Goal: Information Seeking & Learning: Learn about a topic

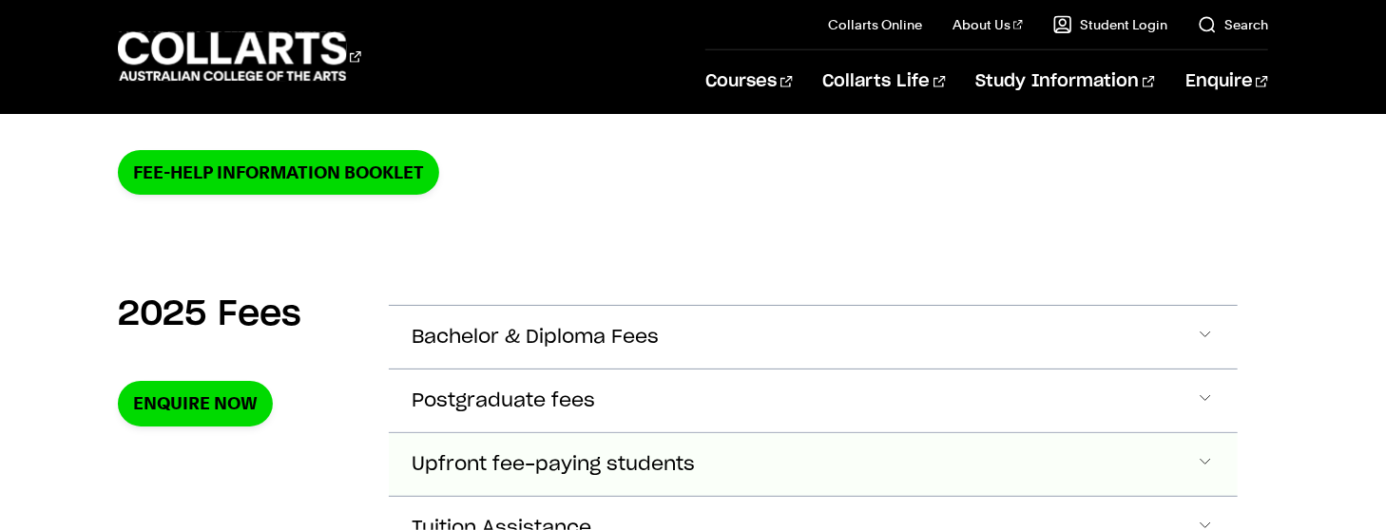
scroll to position [570, 0]
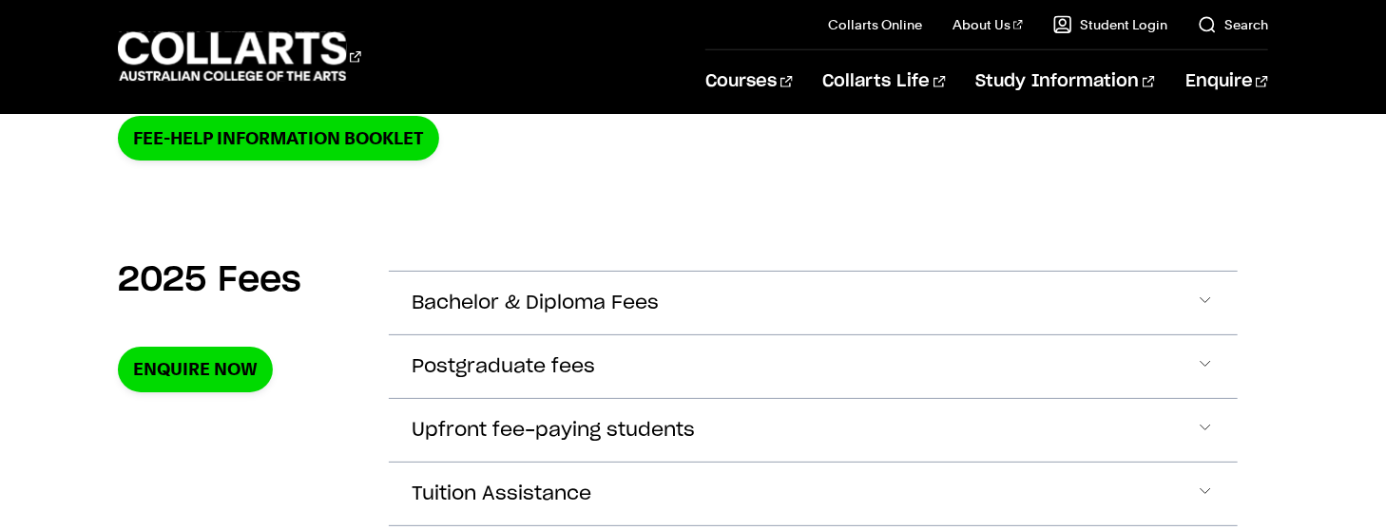
click at [757, 244] on section "2025 Fees Enquire Now Bachelor & Diploma Fees BACHELOR & DIPLOMA FEES → UNIT - …" at bounding box center [693, 499] width 1150 height 557
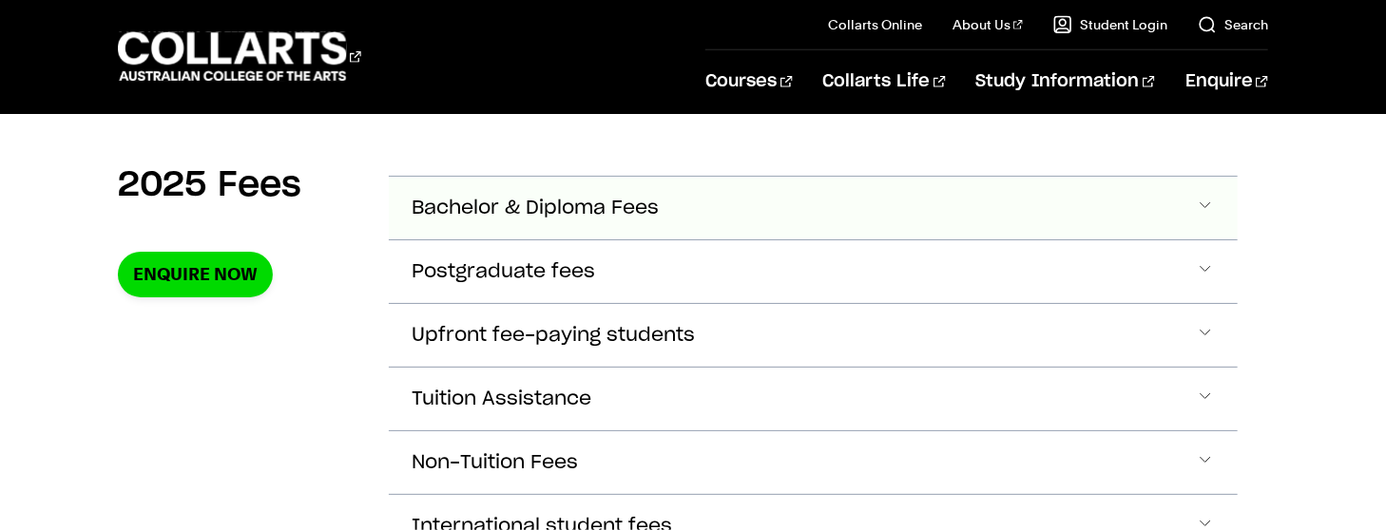
click at [624, 218] on span "Bachelor & Diploma Fees" at bounding box center [535, 209] width 247 height 22
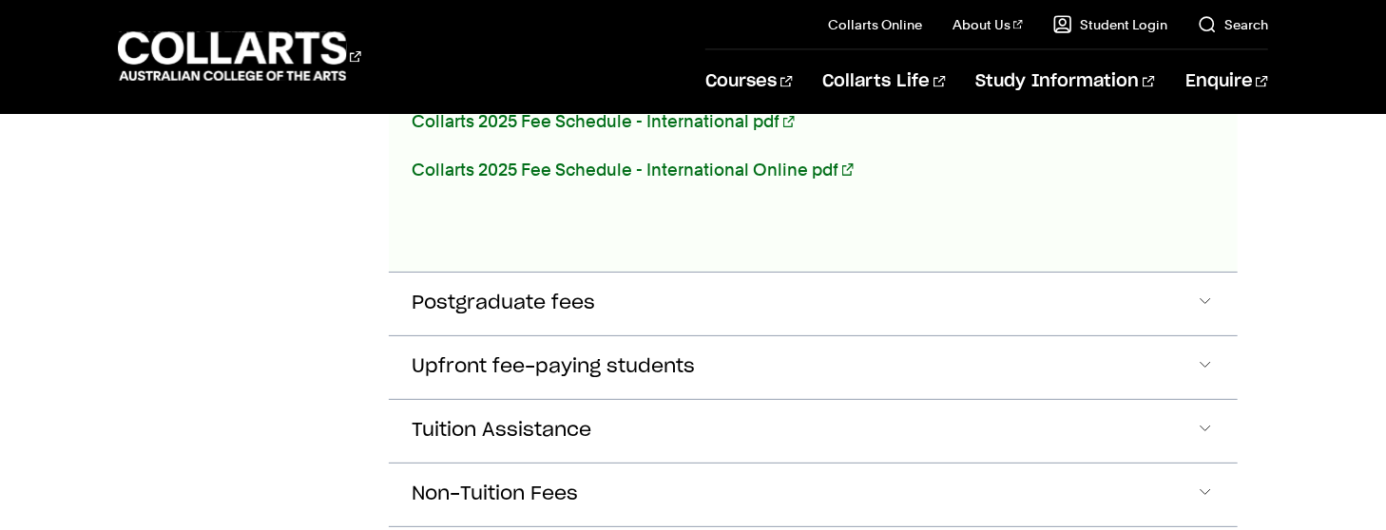
scroll to position [1431, 0]
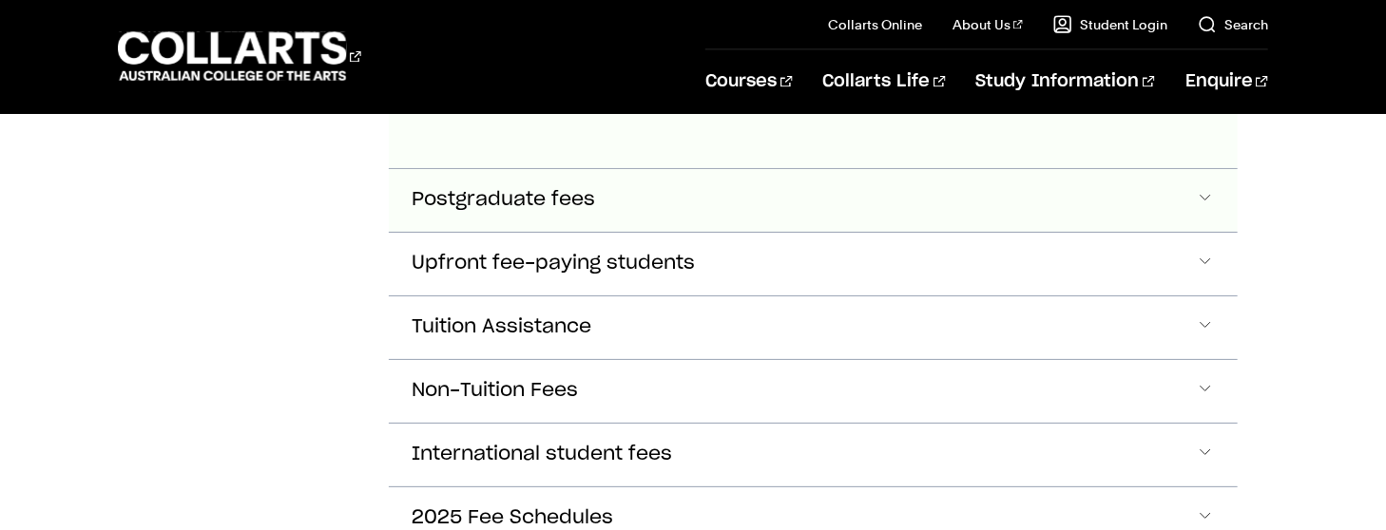
click at [603, 211] on button "Postgraduate fees" at bounding box center [813, 200] width 849 height 63
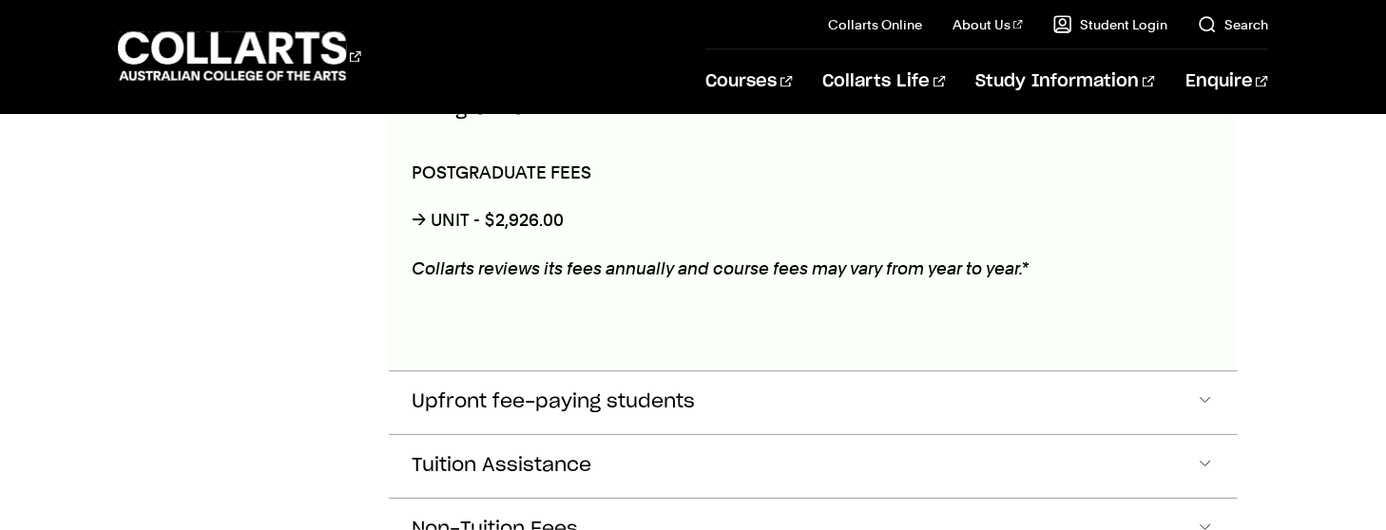
scroll to position [1618, 0]
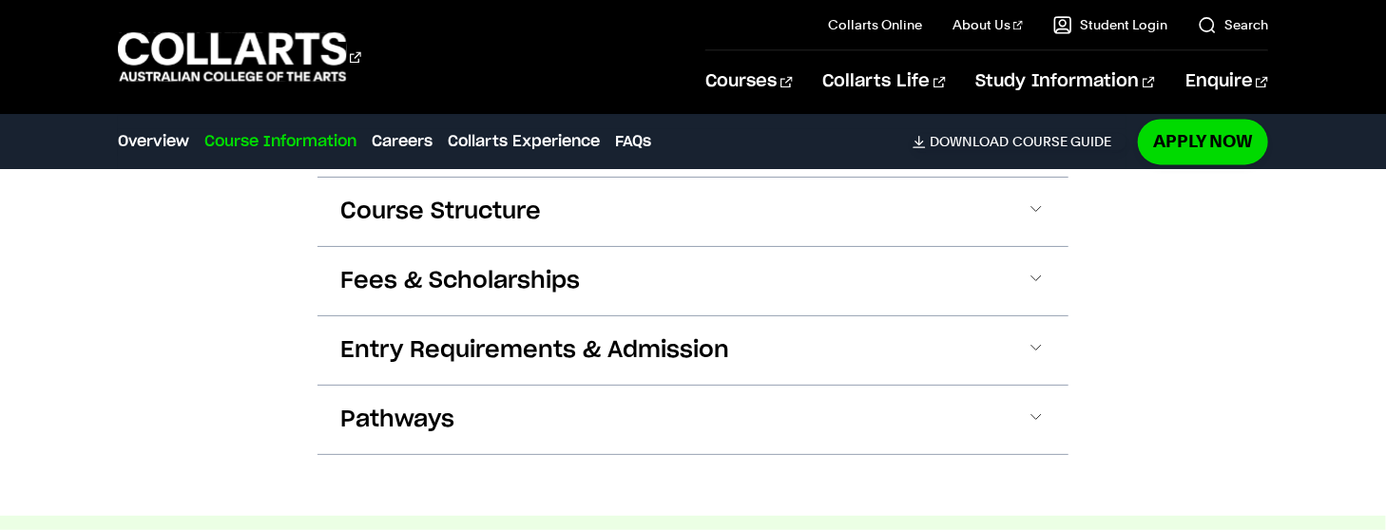
scroll to position [1901, 0]
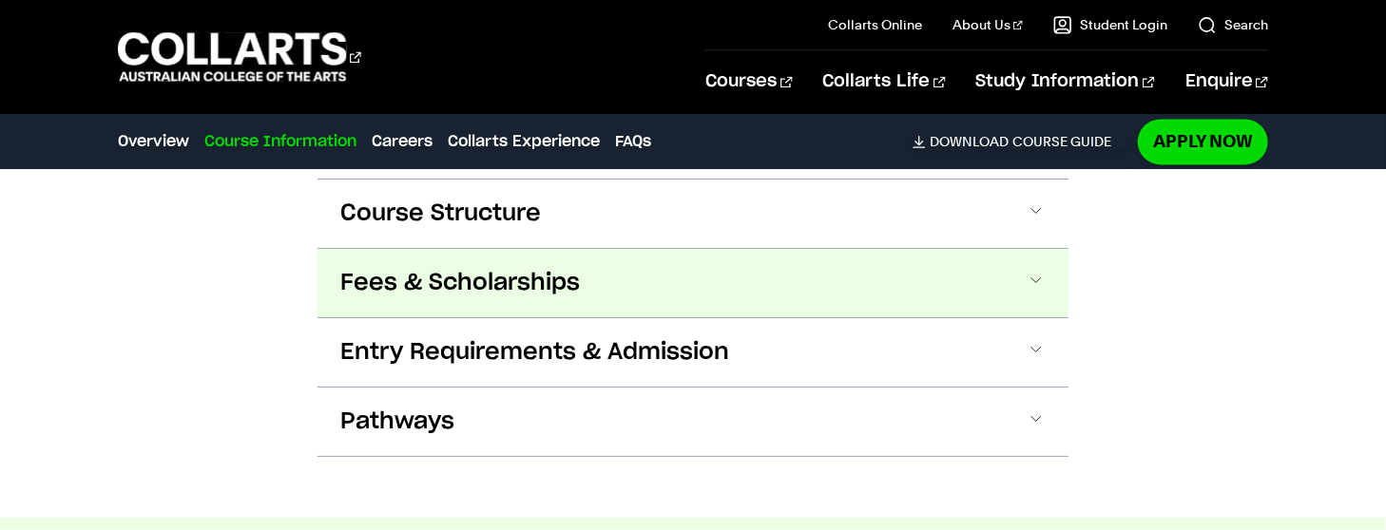
click at [843, 261] on button "Fees & Scholarships" at bounding box center [692, 283] width 751 height 68
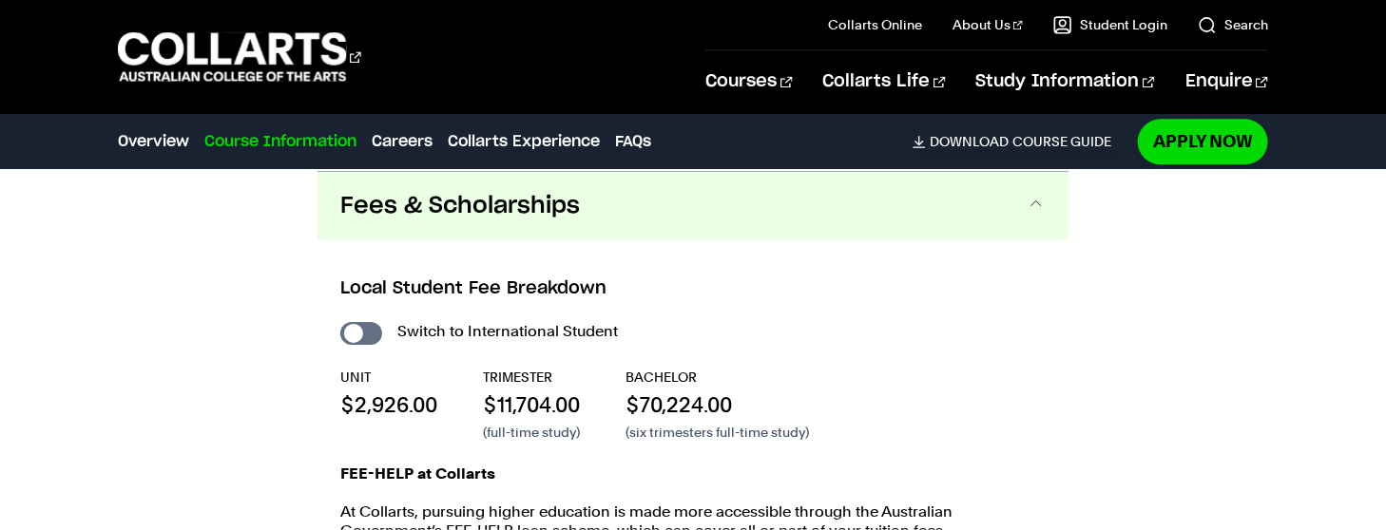
click at [886, 221] on button "Fees & Scholarships" at bounding box center [692, 206] width 751 height 68
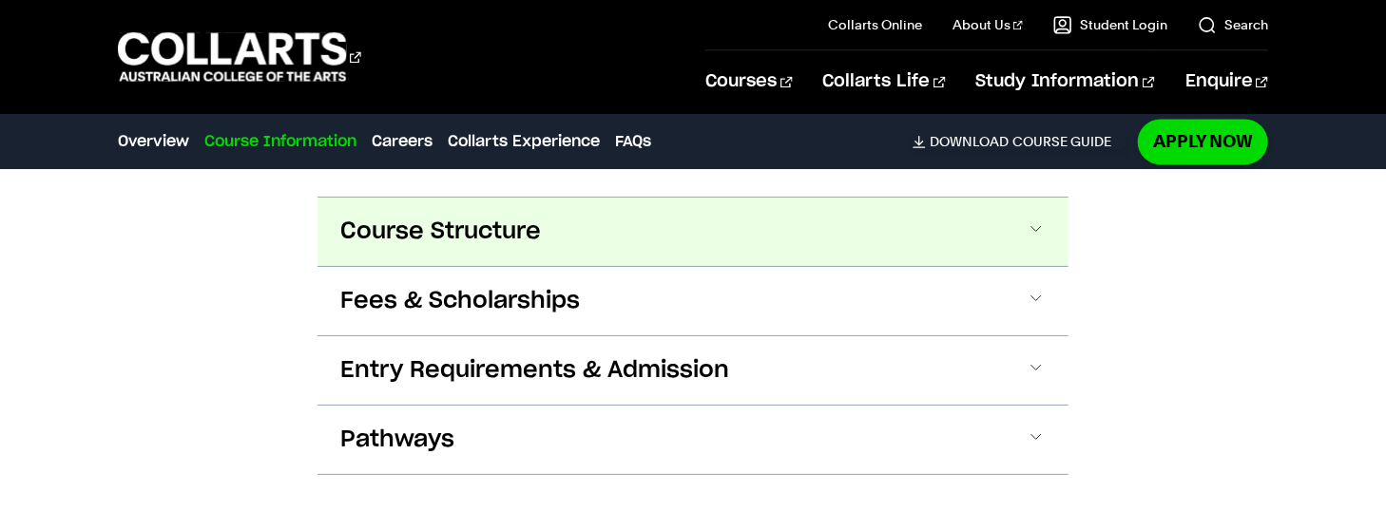
click at [897, 235] on button "Course Structure" at bounding box center [692, 232] width 751 height 68
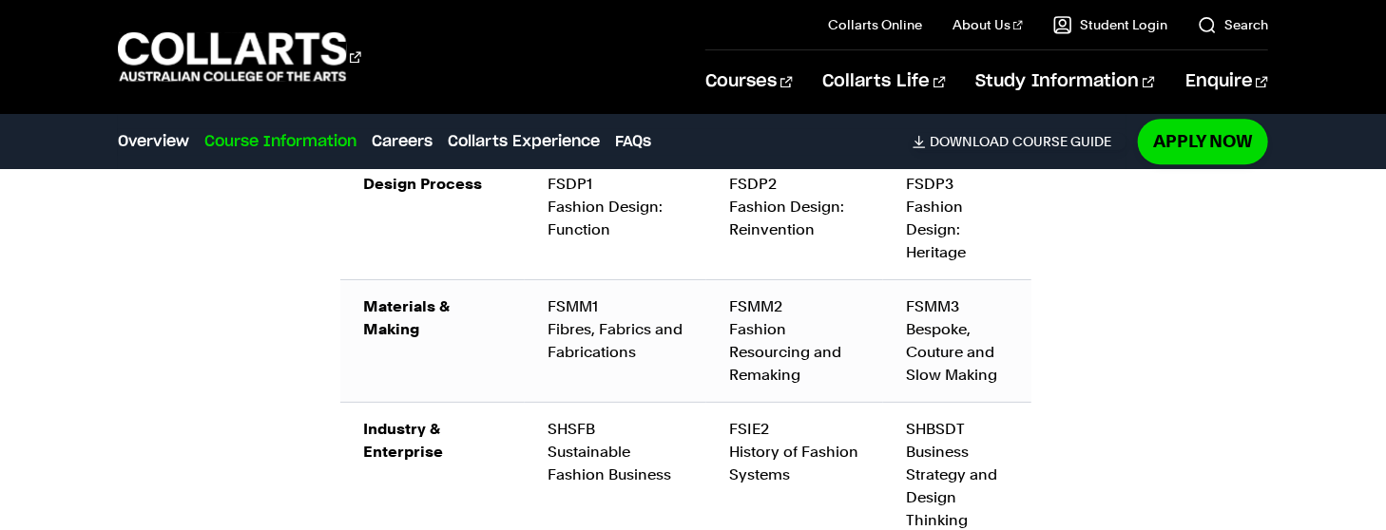
scroll to position [2384, 0]
